Goal: Task Accomplishment & Management: Complete application form

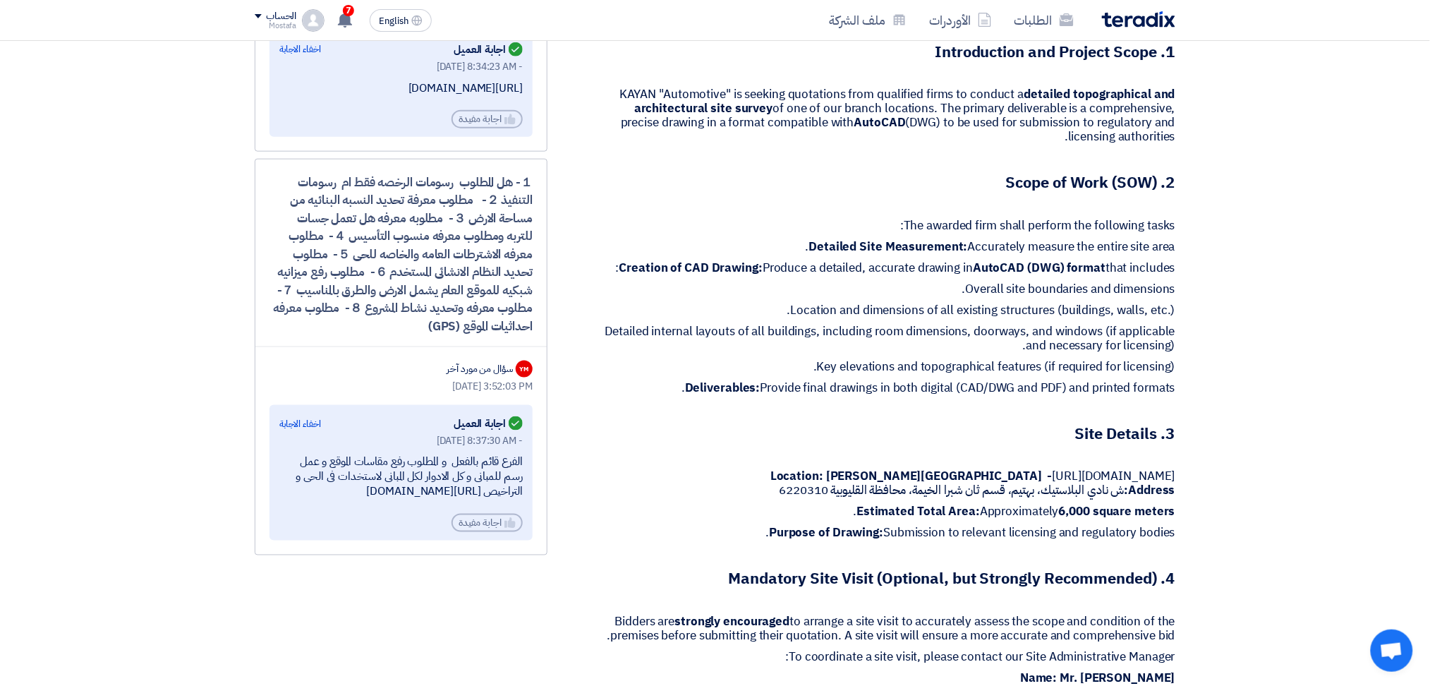
scroll to position [565, 0]
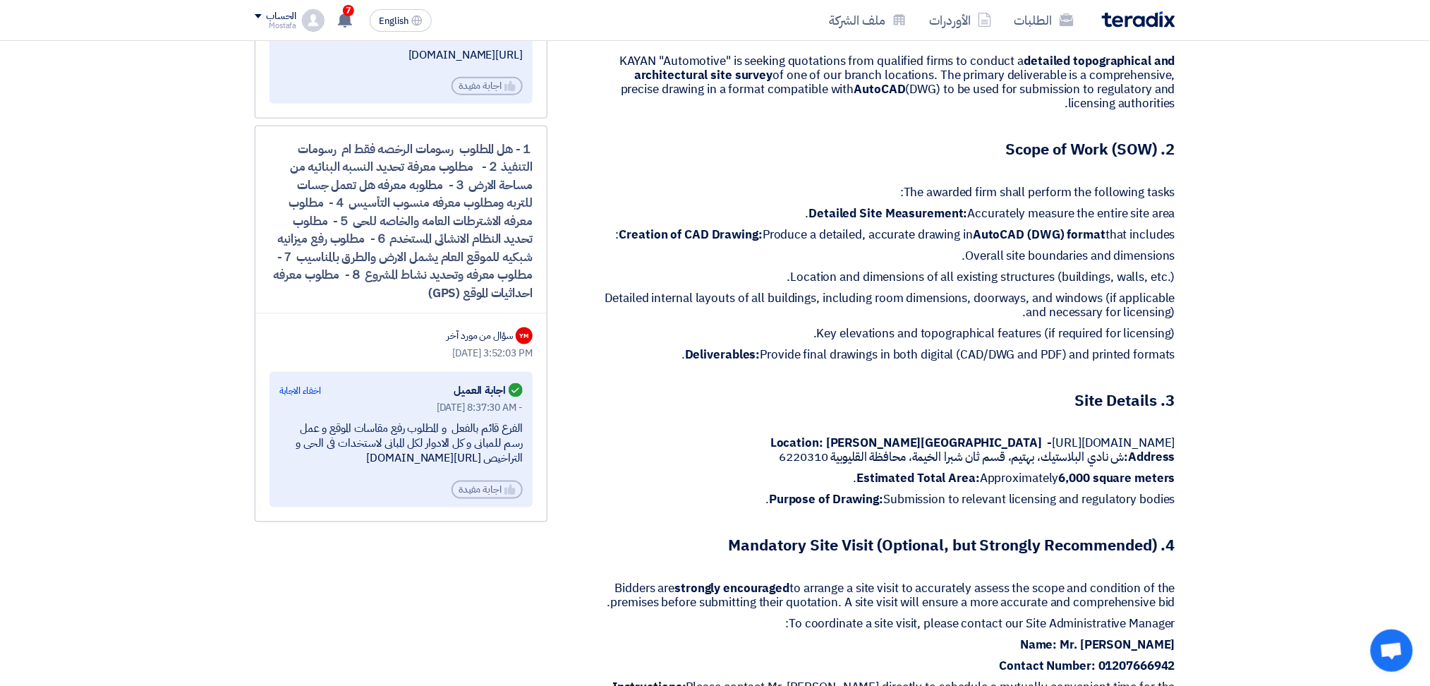
click at [402, 429] on div "الفرع قائم بالفعل و المطلوب رفع مقاسات الموقع و عمل رسم للمبانى و كل الادوار لك…" at bounding box center [400, 444] width 243 height 44
drag, startPoint x: 402, startPoint y: 427, endPoint x: 384, endPoint y: 442, distance: 23.0
click at [384, 442] on div "الفرع قائم بالفعل و المطلوب رفع مقاسات الموقع و عمل رسم للمبانى و كل الادوار لك…" at bounding box center [400, 444] width 243 height 44
copy div "رفع مقاسات الموقع و عمل رسم للمبانى و كل الادوار لكل المبانى"
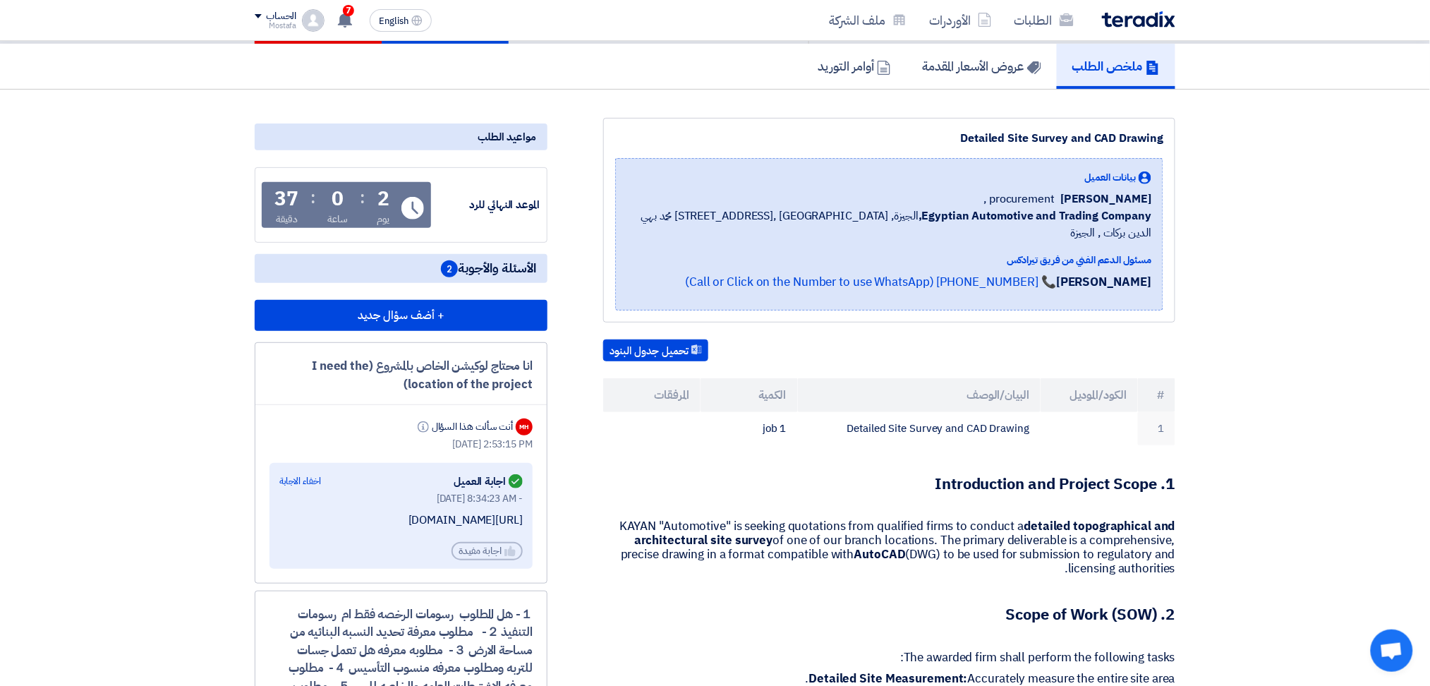
scroll to position [94, 0]
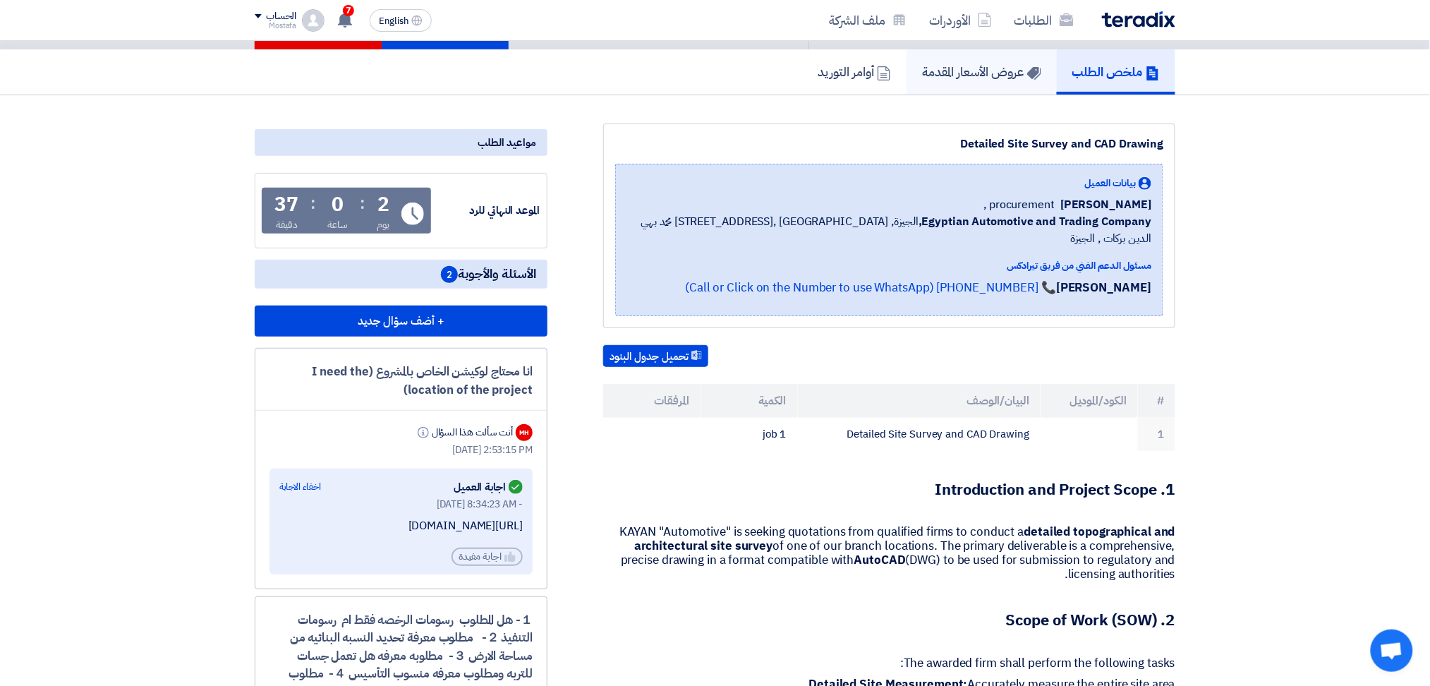
click at [965, 76] on h5 "عروض الأسعار المقدمة" at bounding box center [981, 72] width 119 height 16
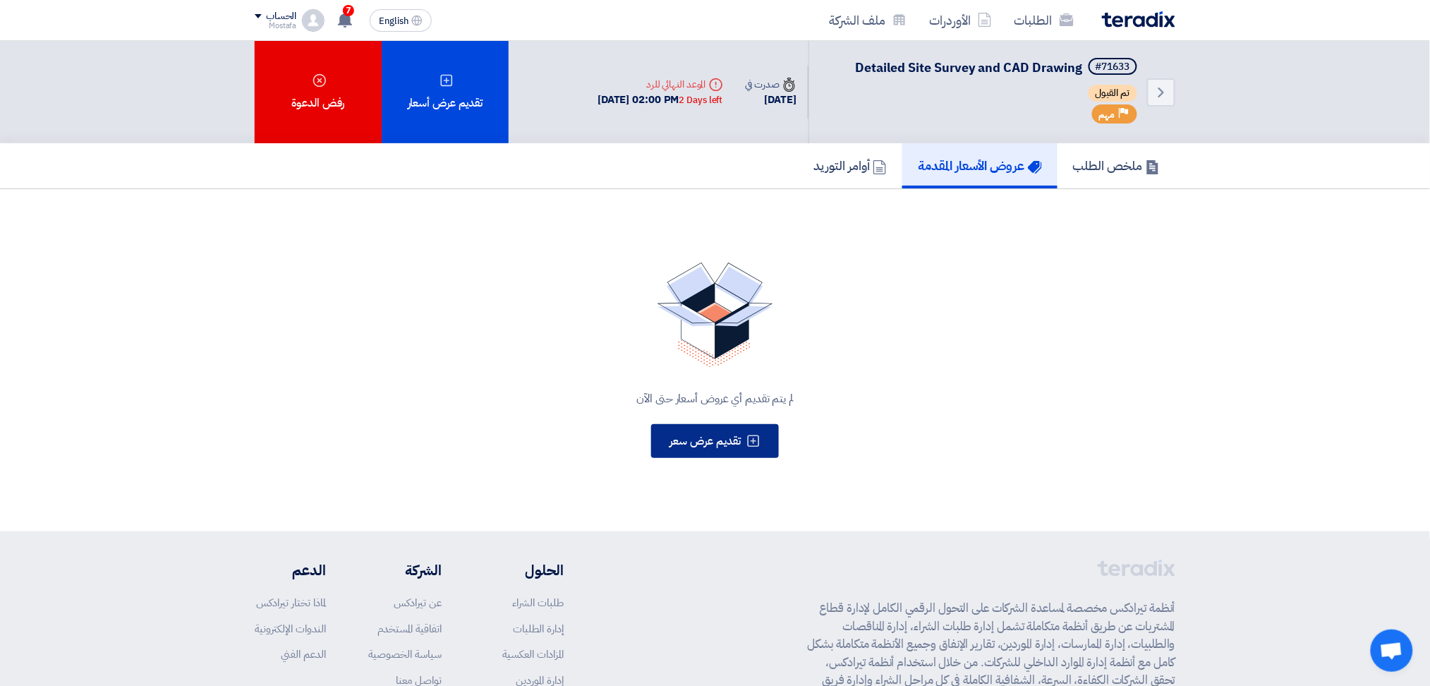
click at [754, 438] on use at bounding box center [754, 441] width 12 height 12
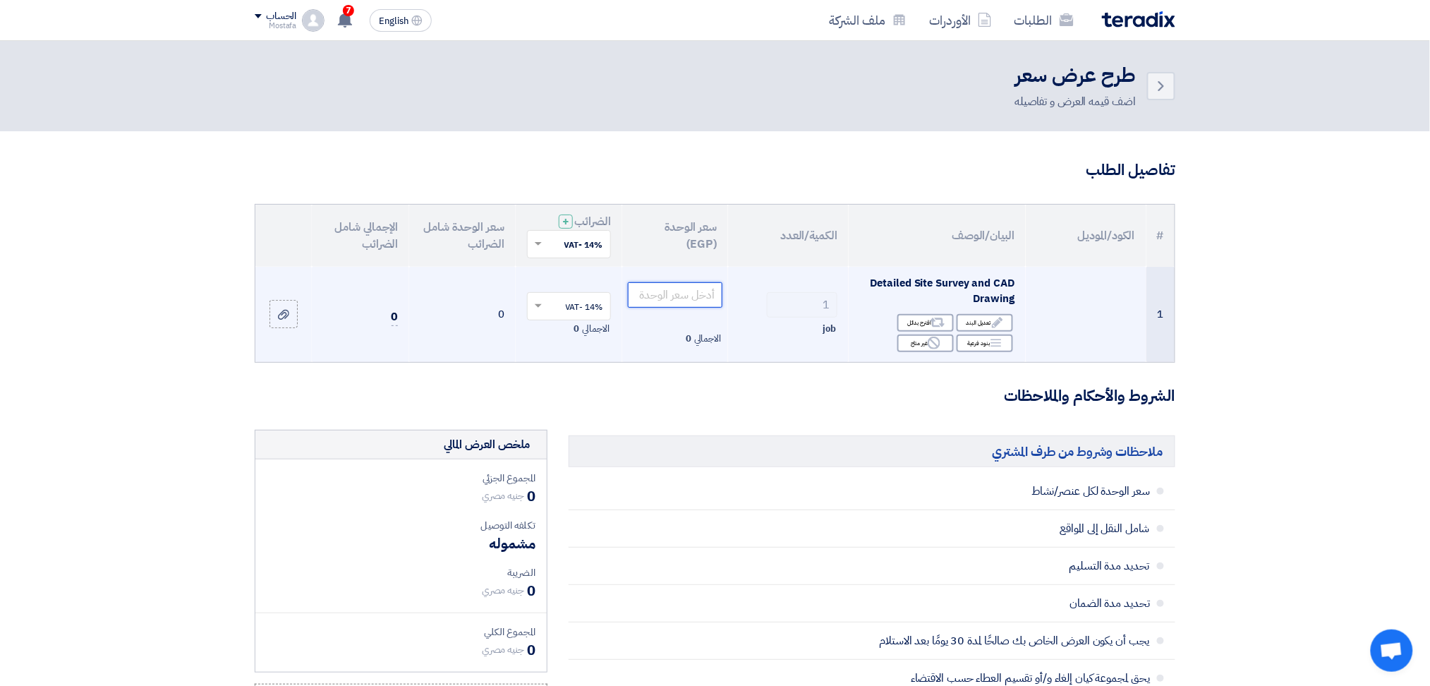
click at [680, 300] on input "number" at bounding box center [675, 294] width 95 height 25
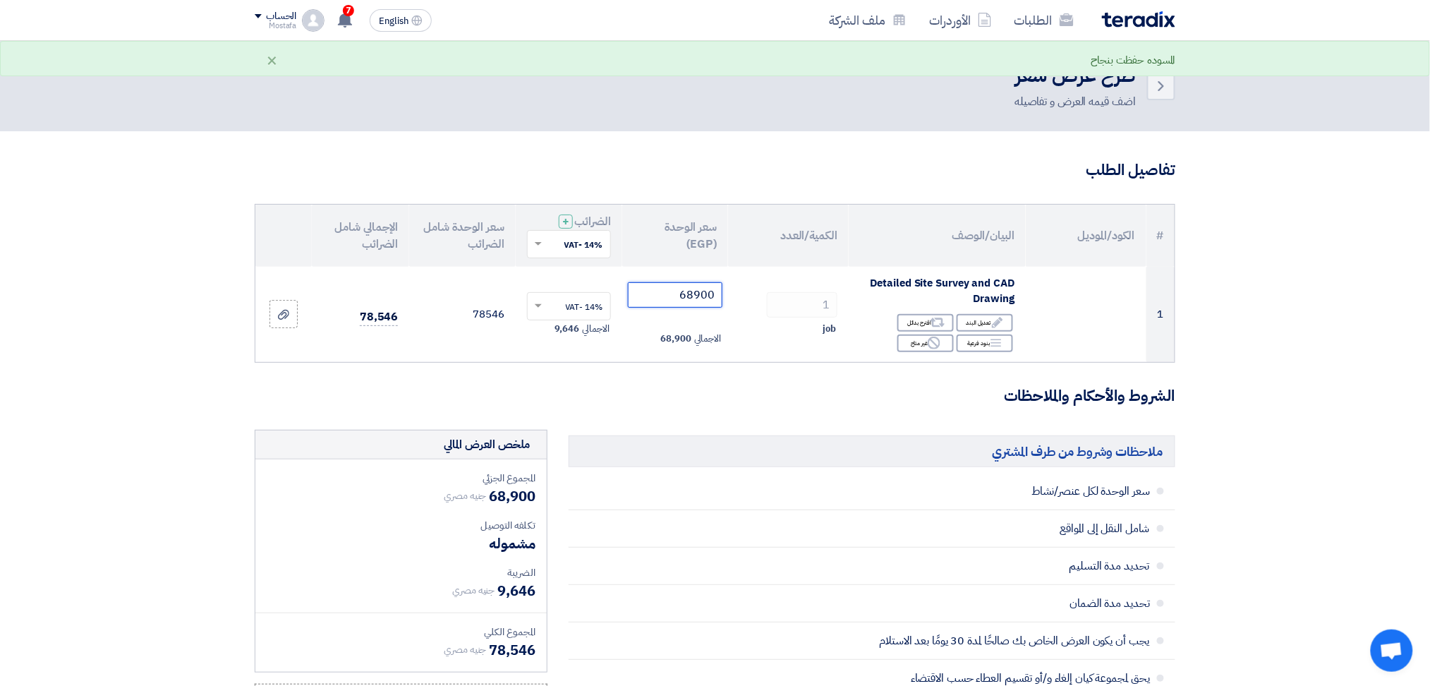
type input "68900"
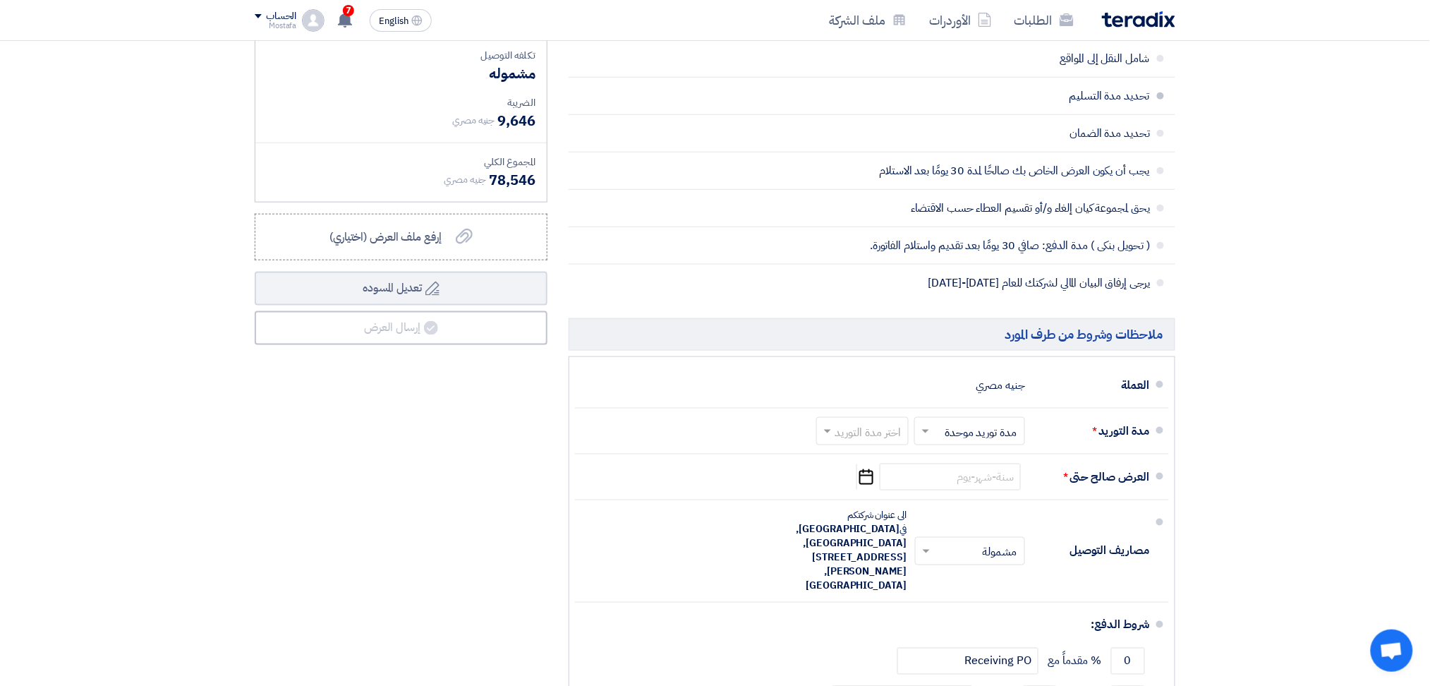
scroll to position [565, 0]
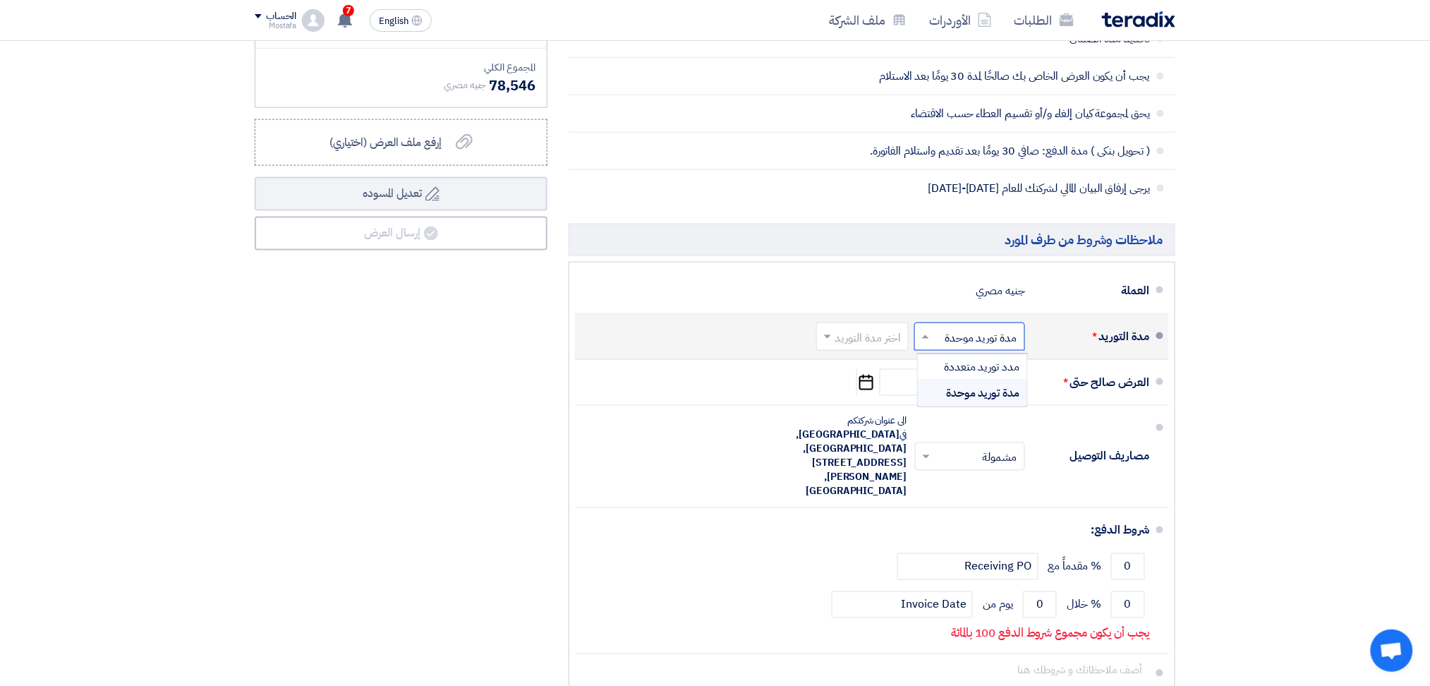
click at [927, 335] on span at bounding box center [924, 337] width 18 height 14
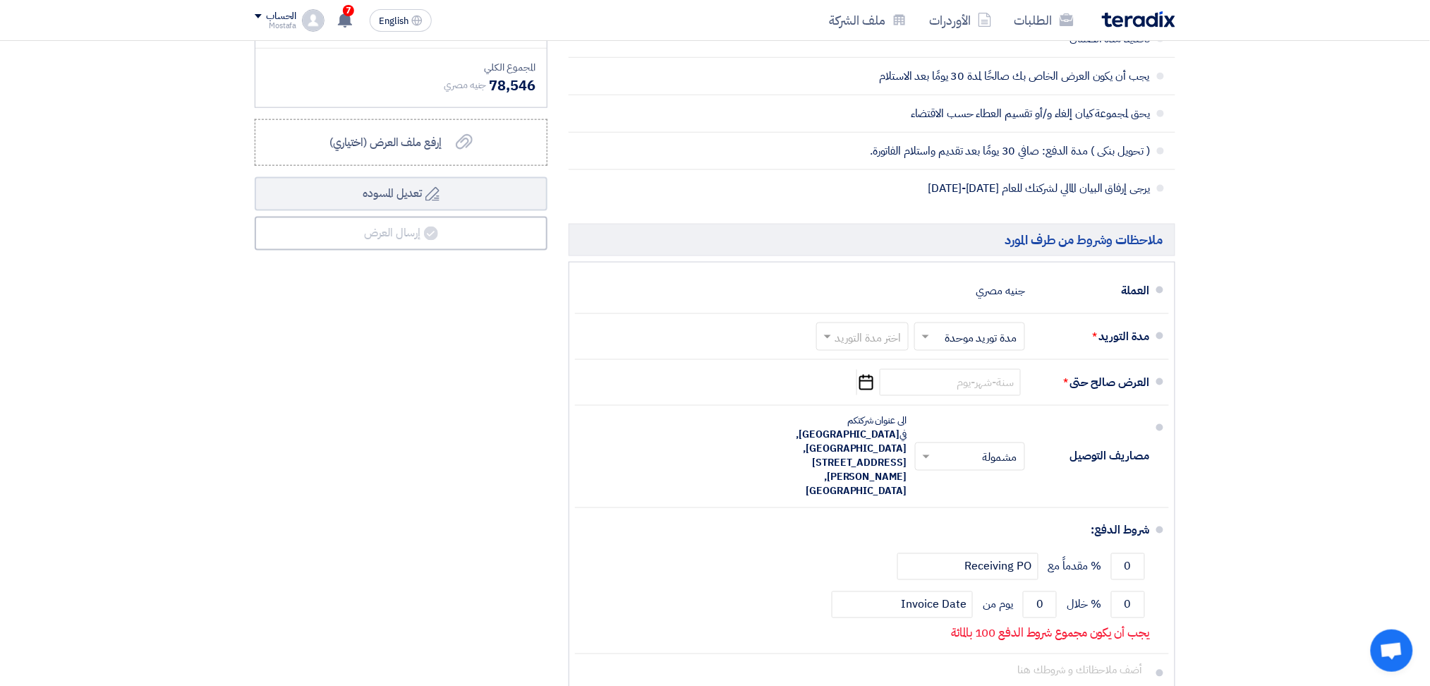
click at [1235, 327] on section "تفاصيل الطلب # الكود/الموديل البيان/الوصف الكمية/العدد سعر الوحدة (EGP) الضرائب…" at bounding box center [715, 173] width 1430 height 1213
click at [873, 387] on use "button" at bounding box center [867, 383] width 14 height 16
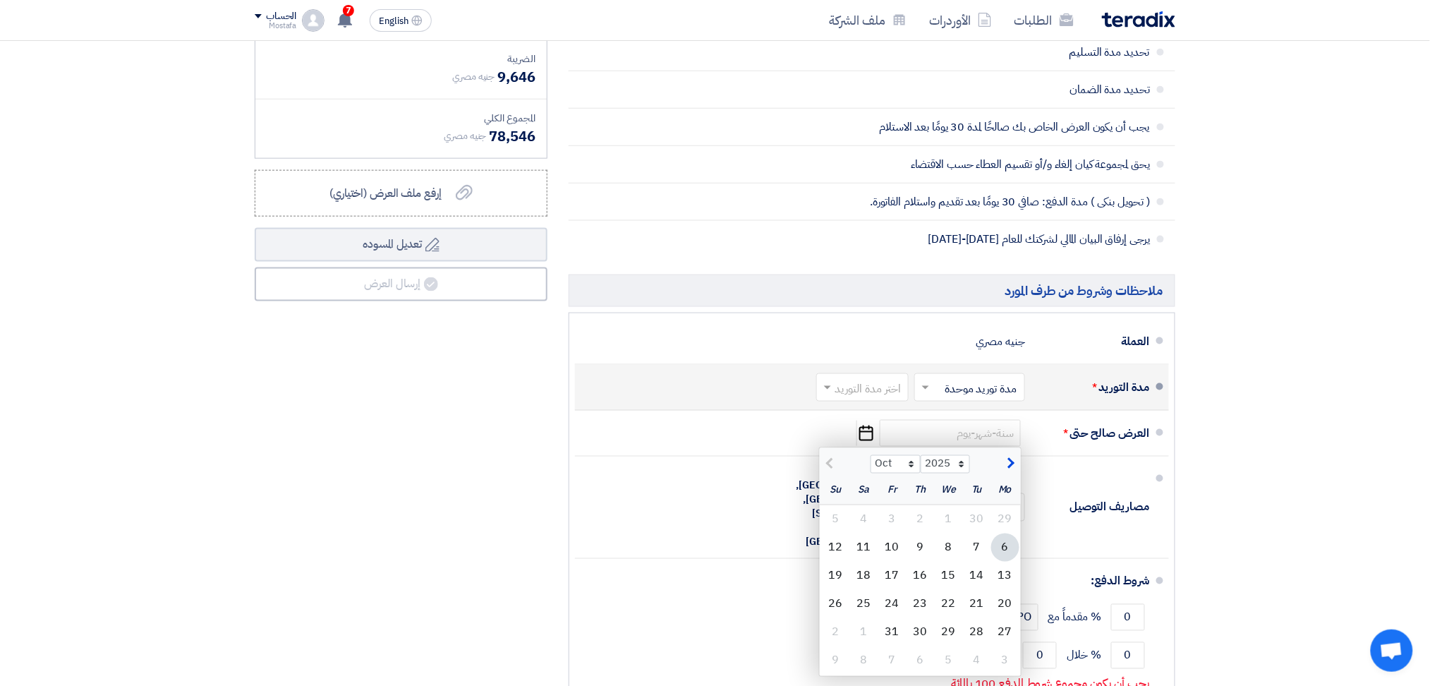
scroll to position [752, 0]
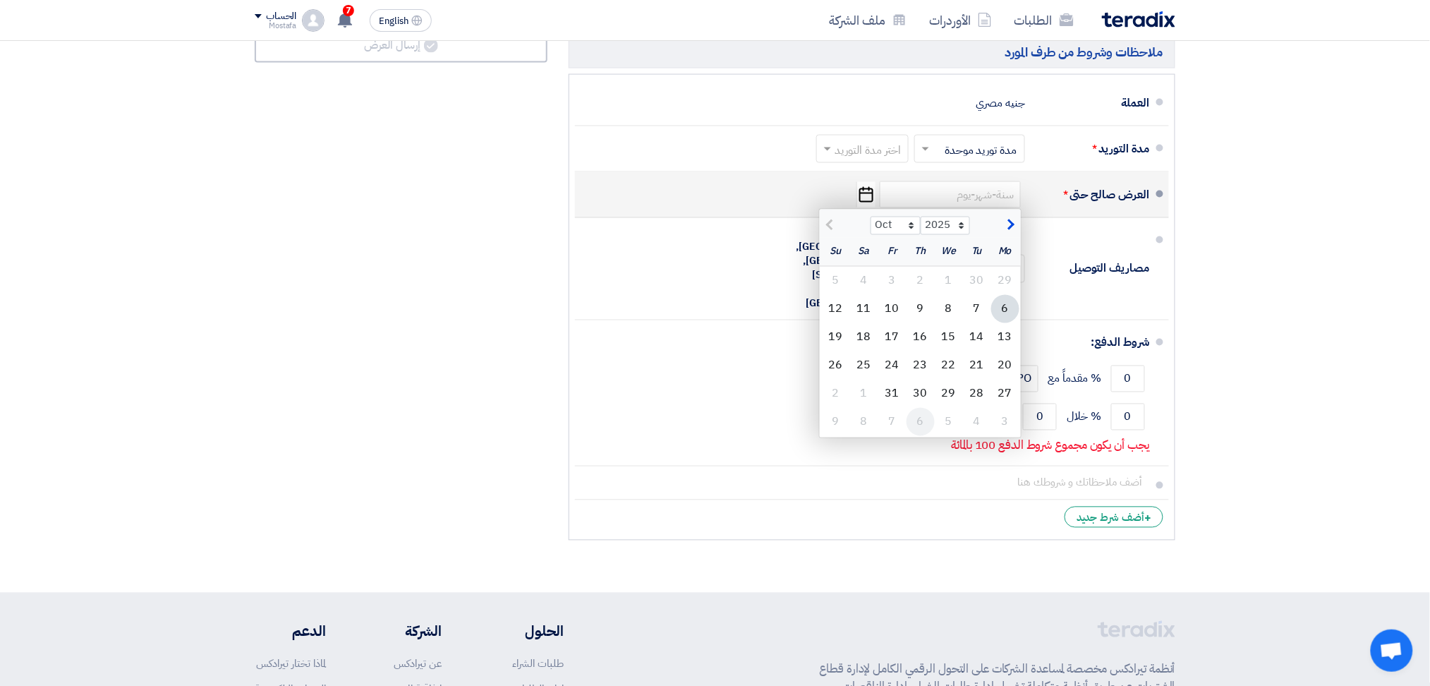
click at [912, 424] on div "6" at bounding box center [921, 422] width 28 height 28
type input "[DATE]"
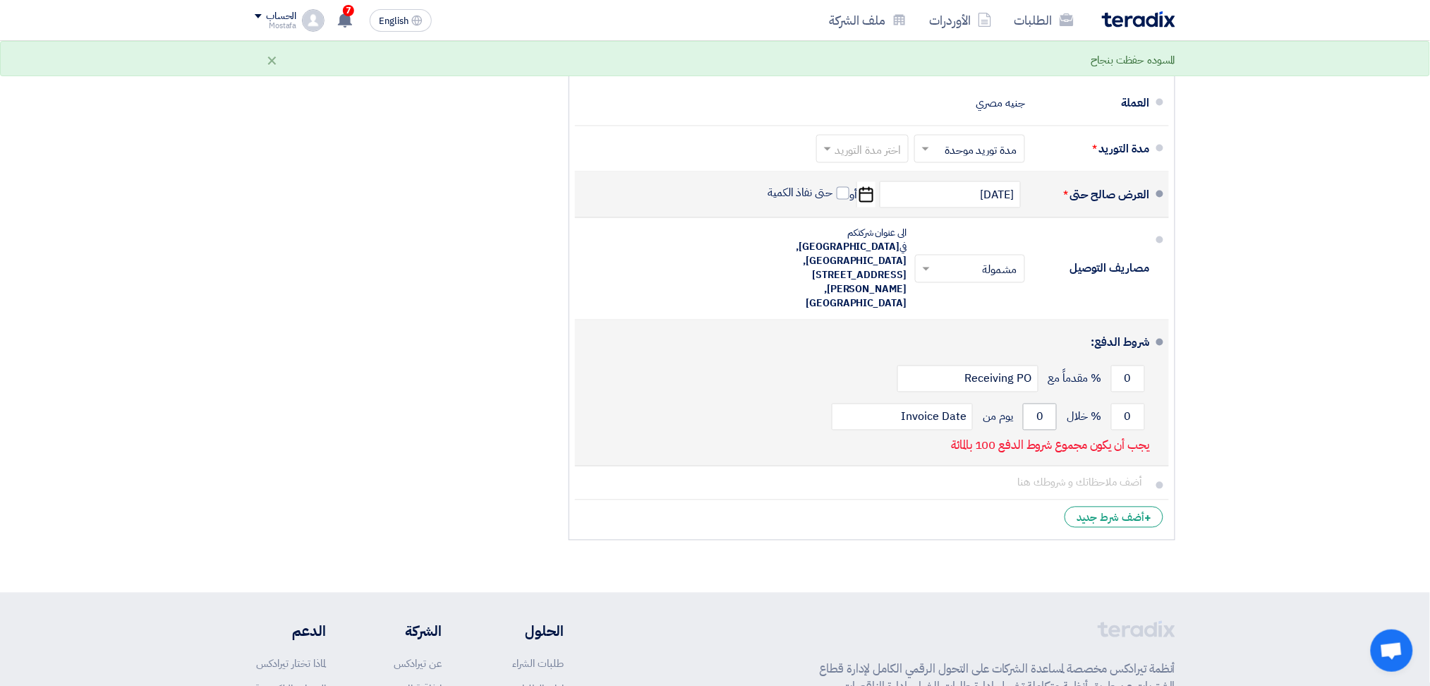
scroll to position [847, 0]
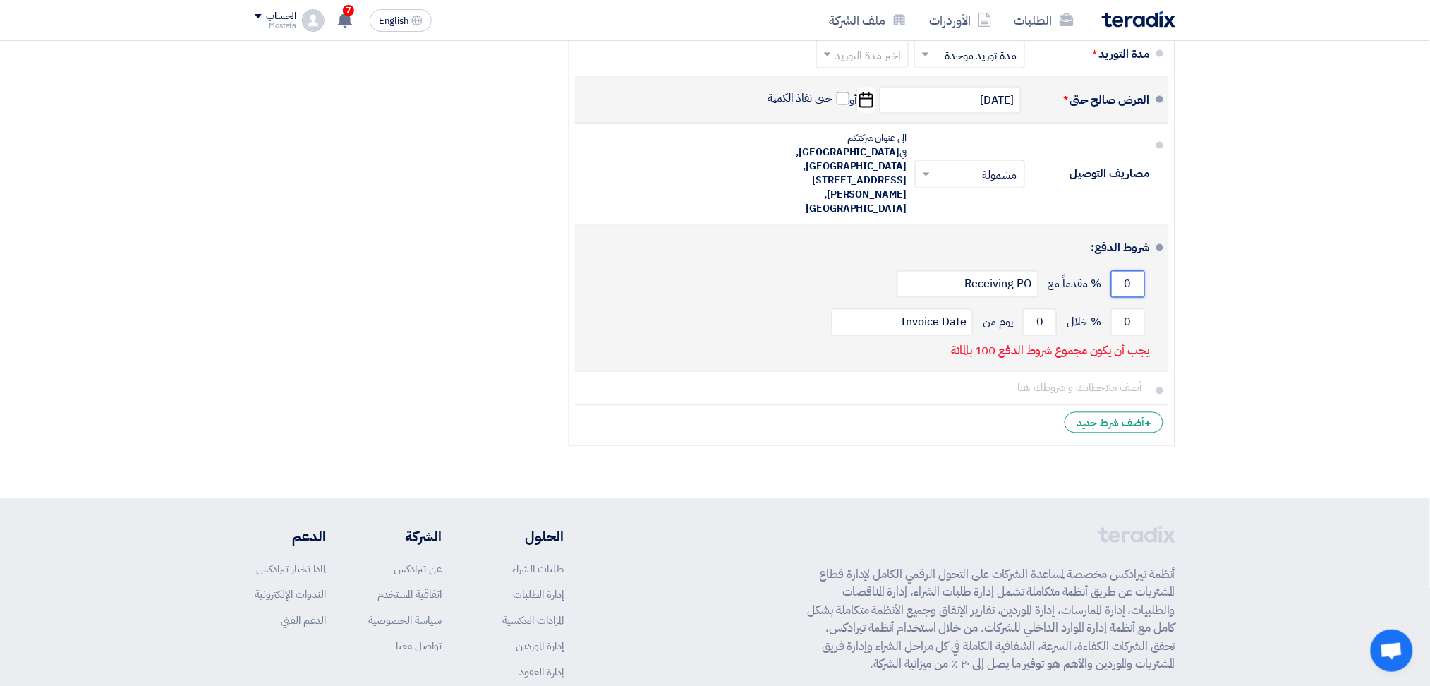
drag, startPoint x: 1126, startPoint y: 242, endPoint x: 1134, endPoint y: 241, distance: 7.8
click at [1134, 271] on input "0" at bounding box center [1128, 284] width 34 height 27
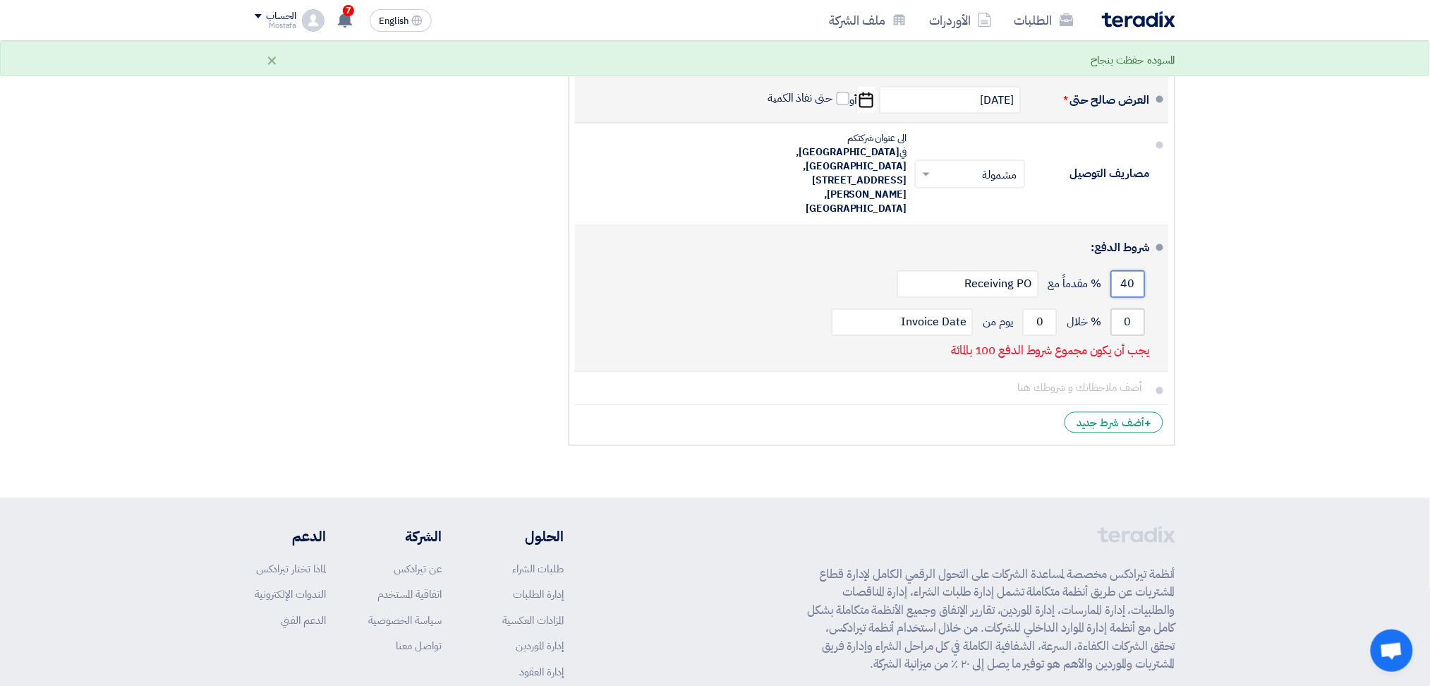
type input "40"
drag, startPoint x: 1125, startPoint y: 280, endPoint x: 1137, endPoint y: 279, distance: 12.0
click at [1137, 309] on input "0" at bounding box center [1128, 322] width 34 height 27
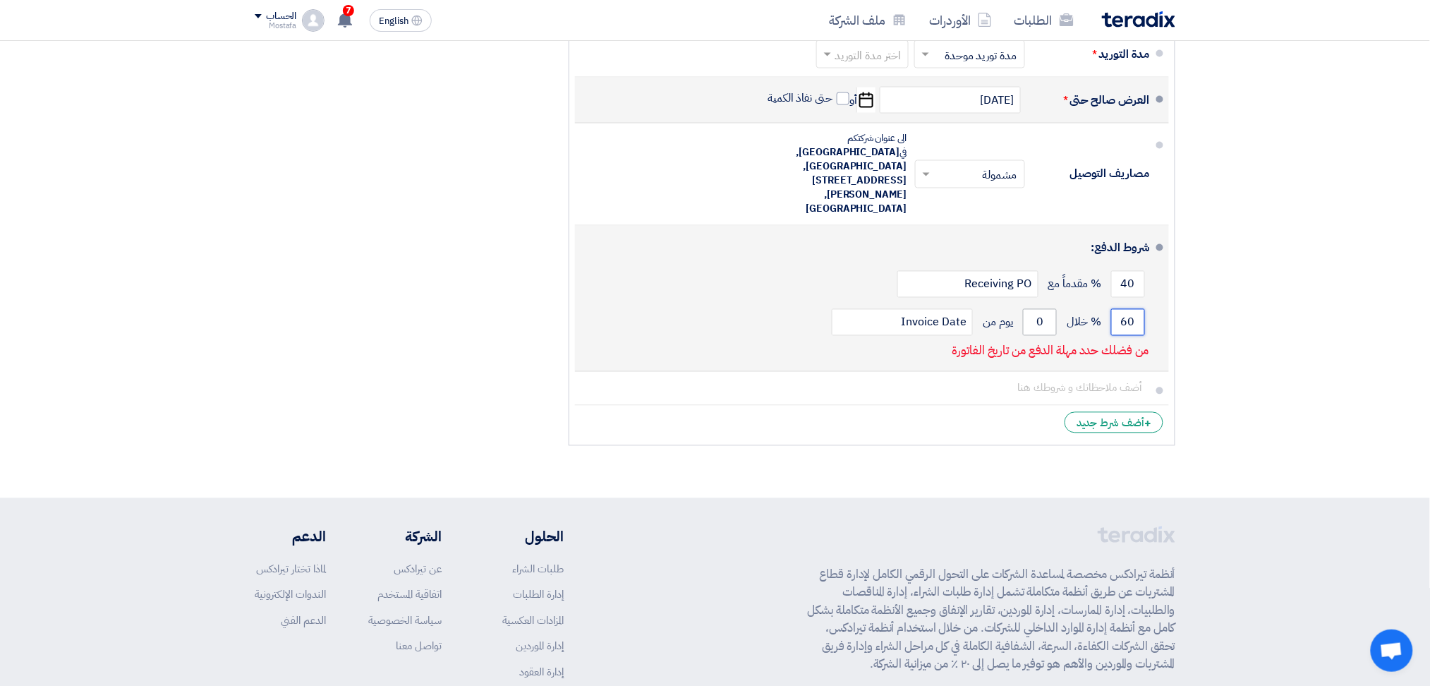
type input "60"
drag, startPoint x: 1033, startPoint y: 285, endPoint x: 1044, endPoint y: 285, distance: 11.3
click at [1044, 309] on input "0" at bounding box center [1040, 322] width 34 height 27
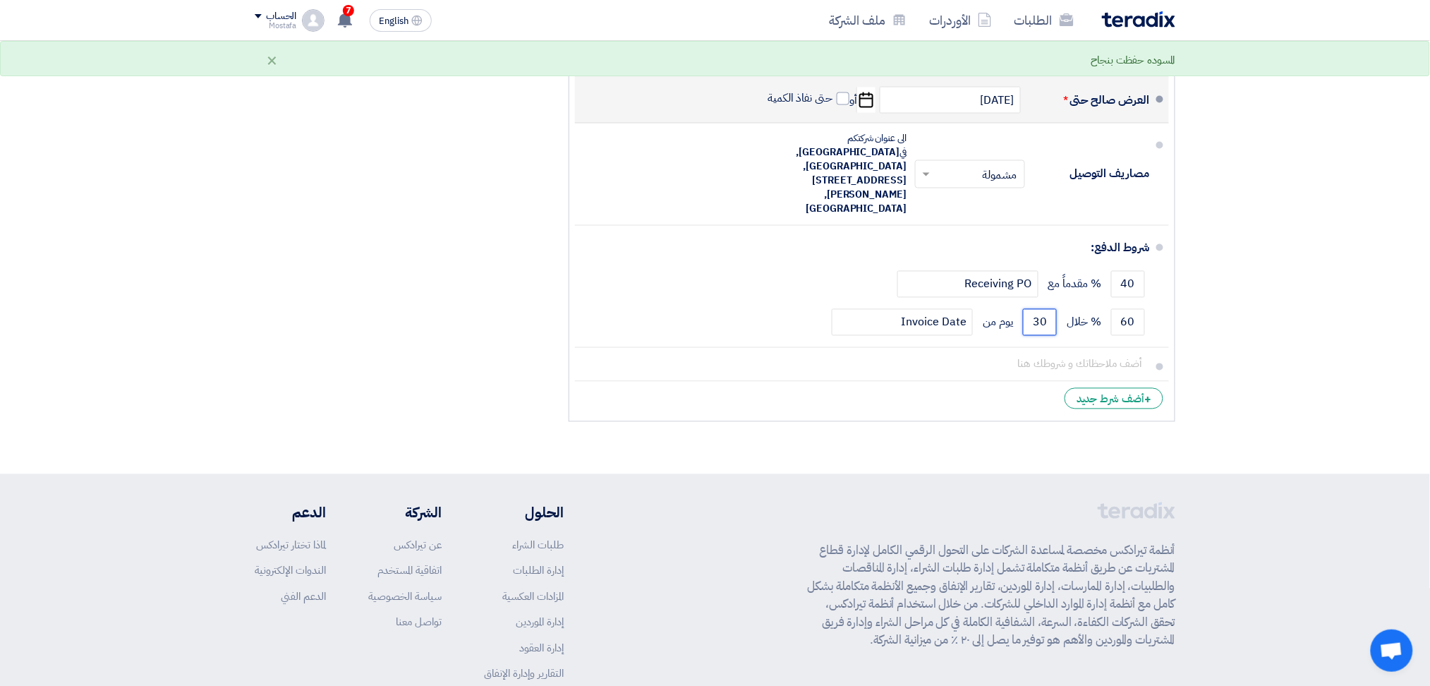
type input "30"
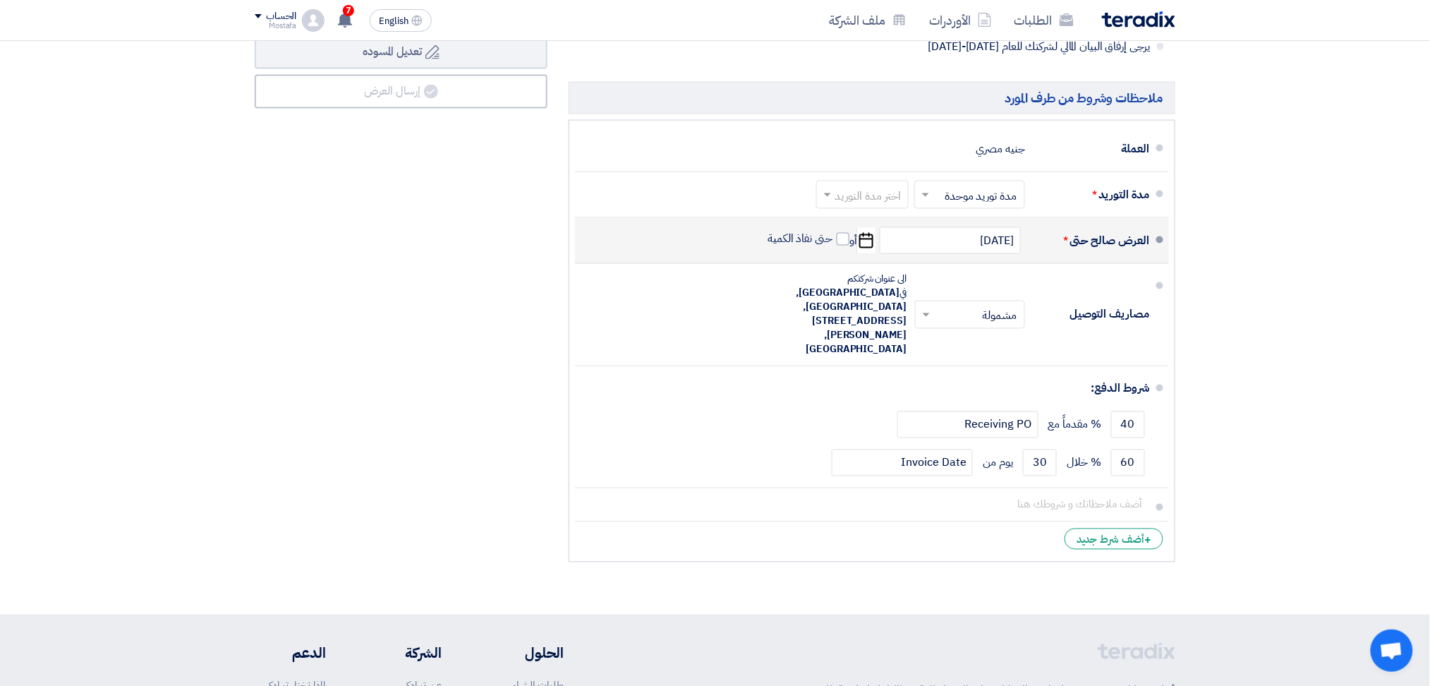
scroll to position [752, 0]
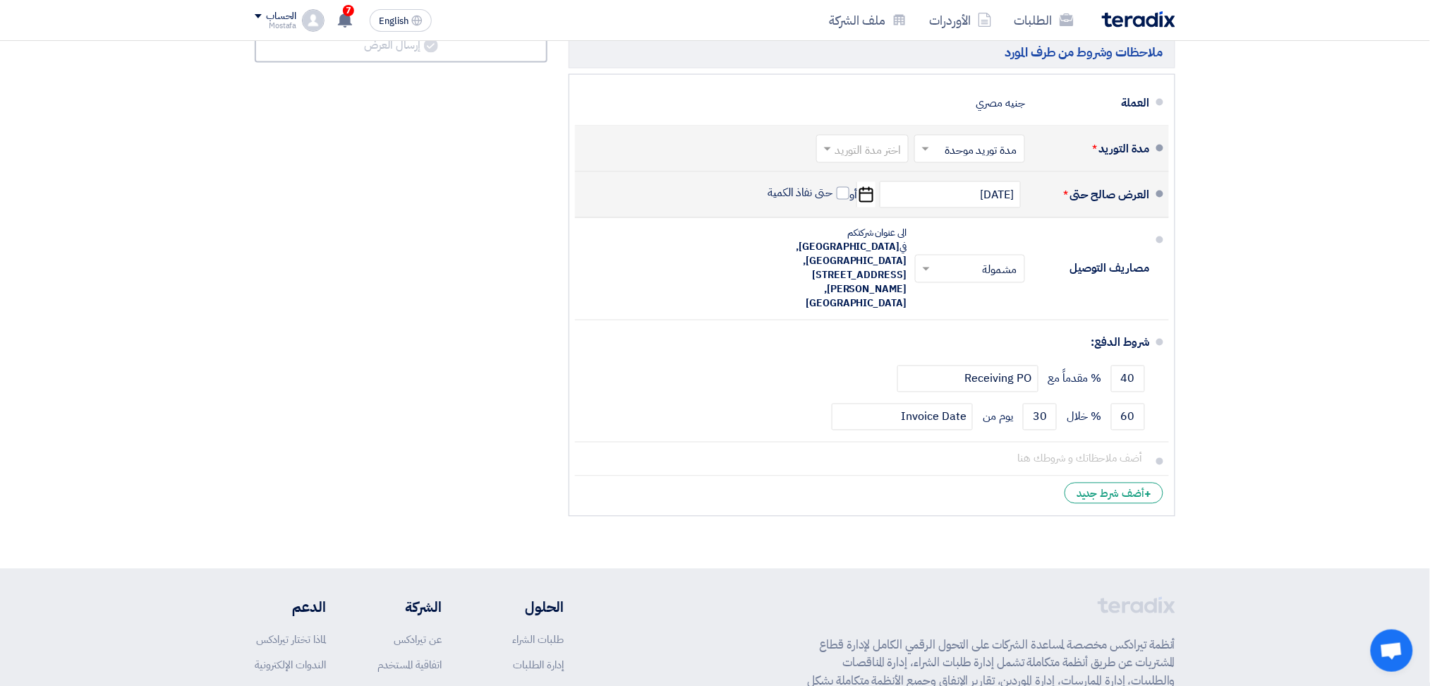
click at [833, 147] on span at bounding box center [826, 149] width 18 height 14
click at [886, 258] on span "2-4 اسبوع" at bounding box center [880, 257] width 48 height 17
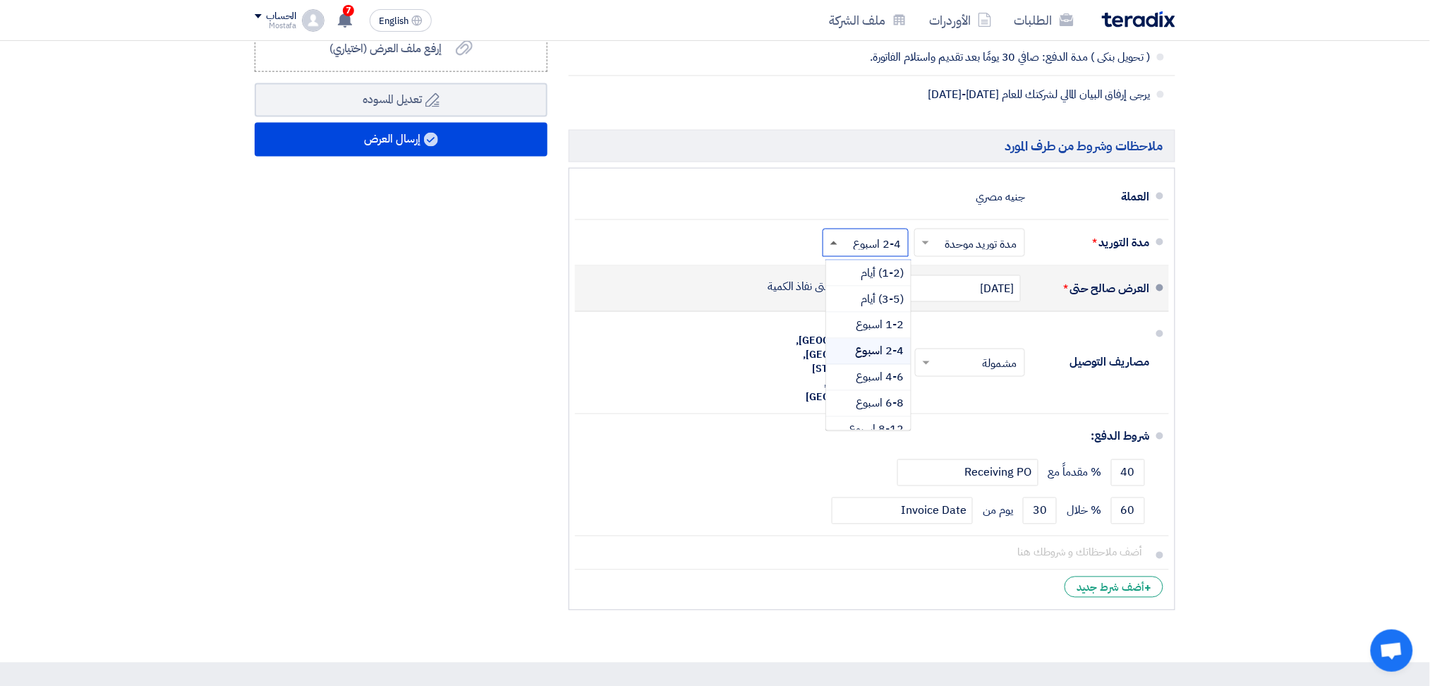
click at [836, 242] on span at bounding box center [834, 243] width 7 height 4
click at [1370, 350] on section "تفاصيل الطلب # الكود/الموديل البيان/الوصف الكمية/العدد سعر الوحدة (EGP) الضرائب…" at bounding box center [715, 67] width 1430 height 1189
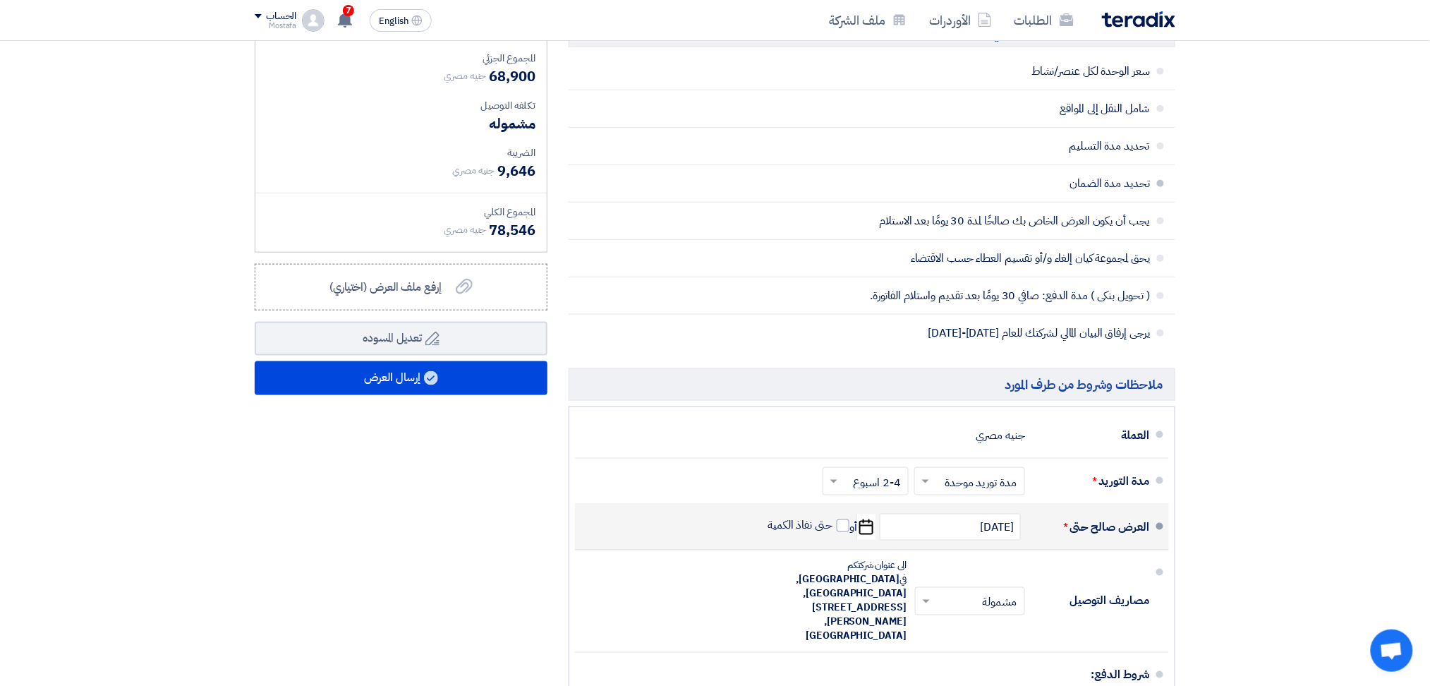
scroll to position [376, 0]
